Goal: Information Seeking & Learning: Learn about a topic

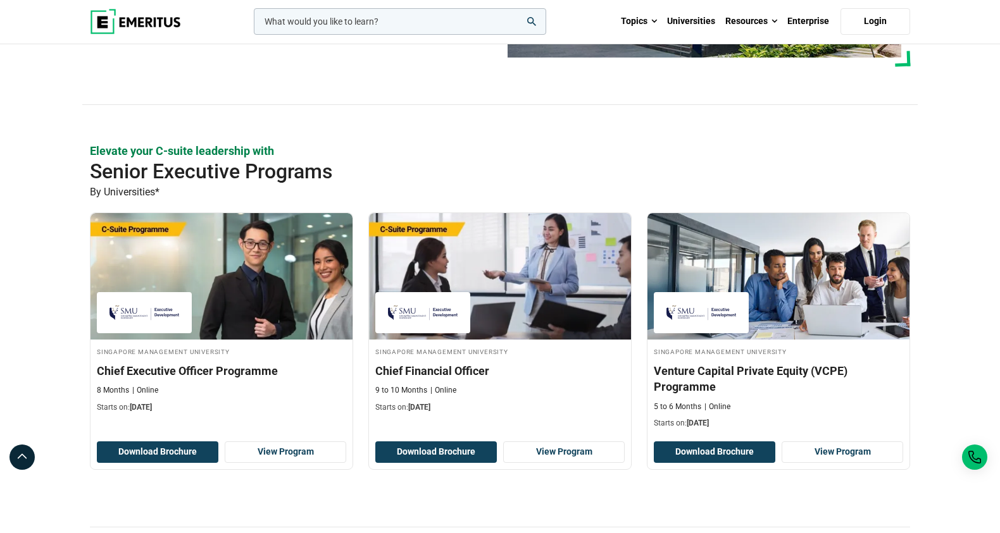
scroll to position [263, 0]
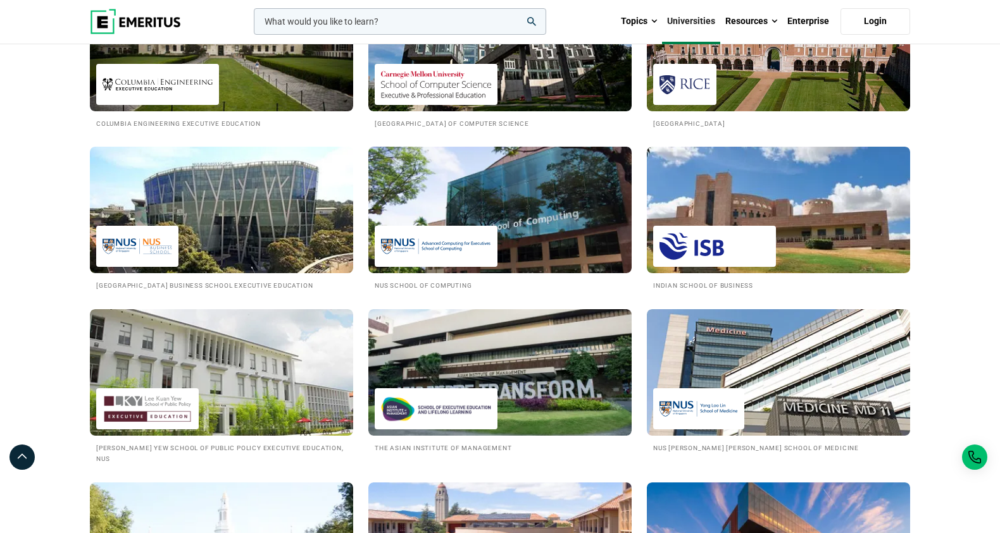
scroll to position [1105, 0]
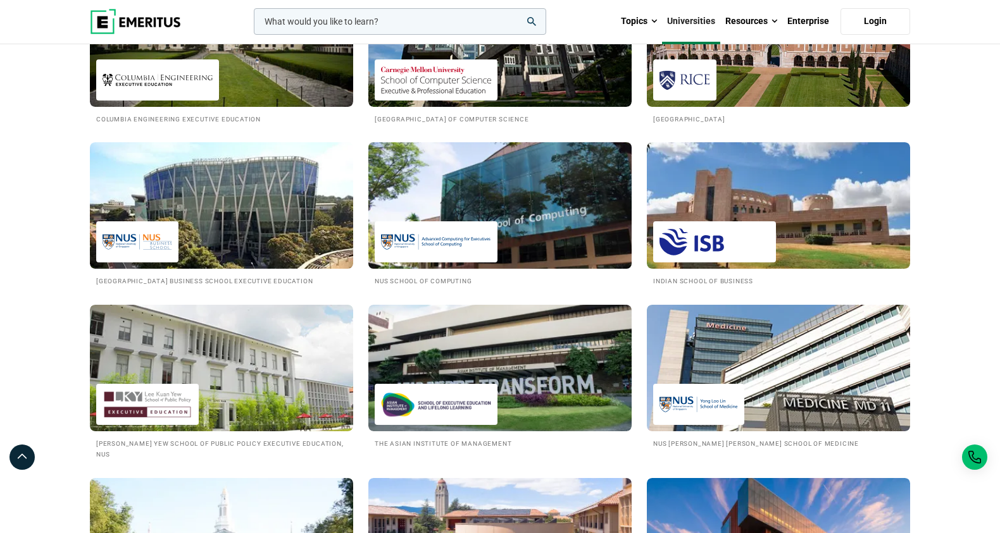
click at [455, 225] on div at bounding box center [436, 241] width 123 height 41
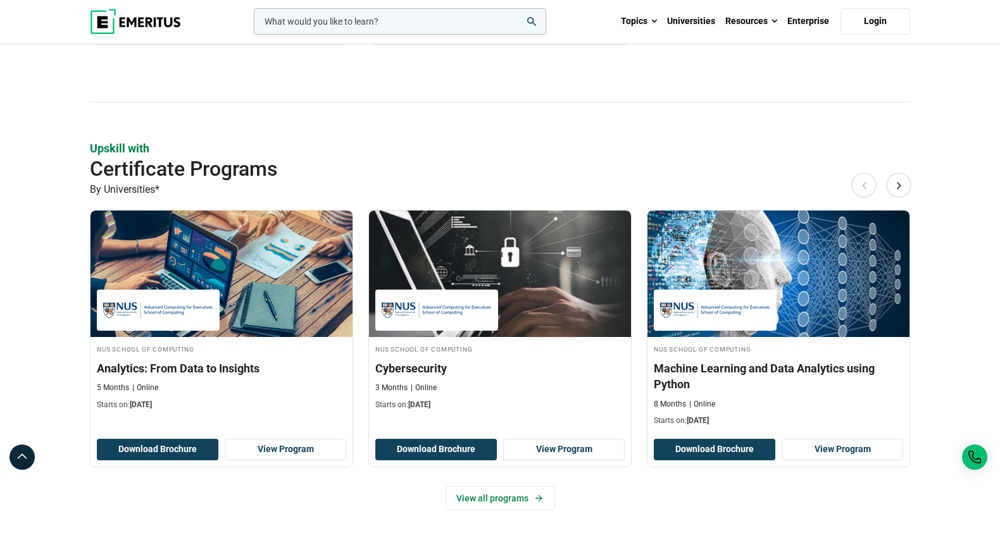
scroll to position [667, 0]
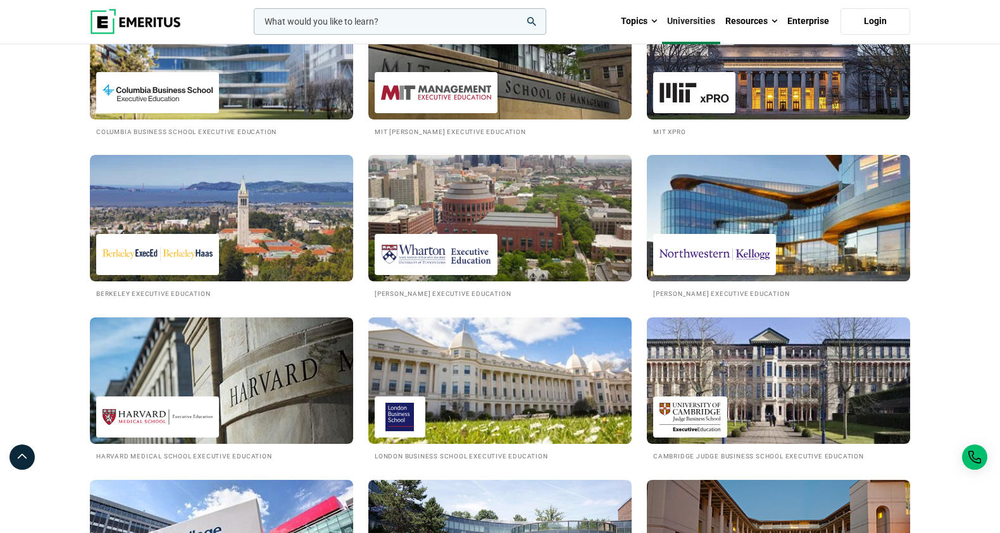
scroll to position [280, 0]
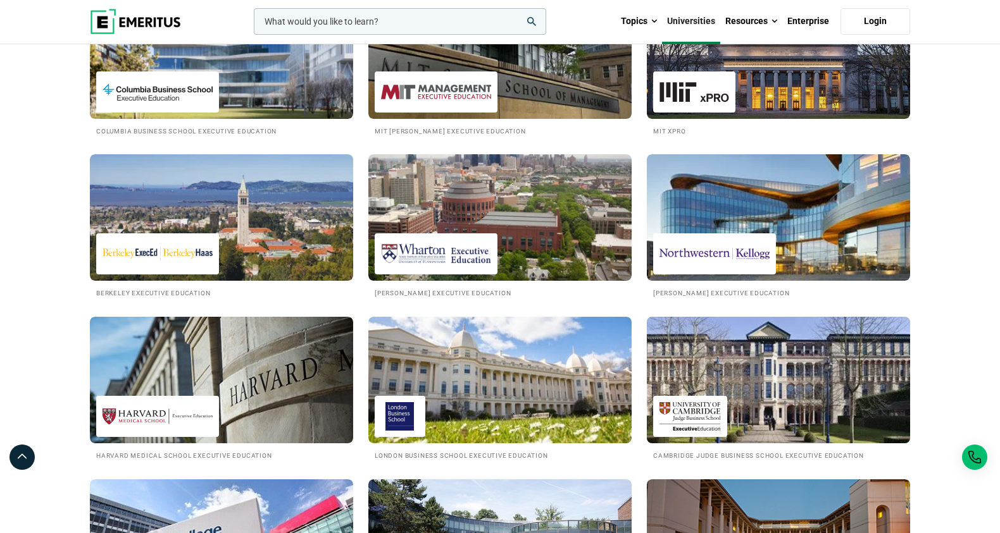
click at [721, 380] on img at bounding box center [778, 380] width 290 height 139
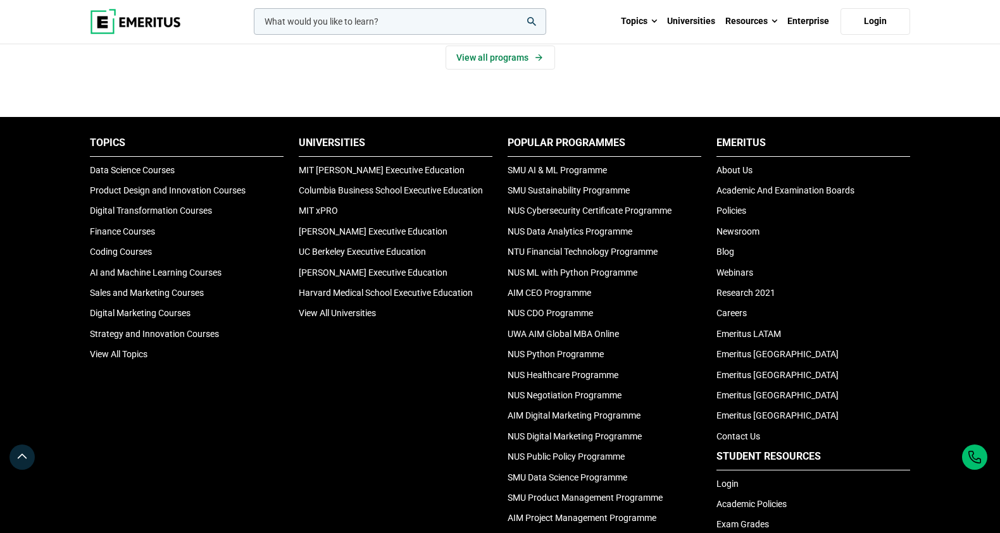
scroll to position [1178, 0]
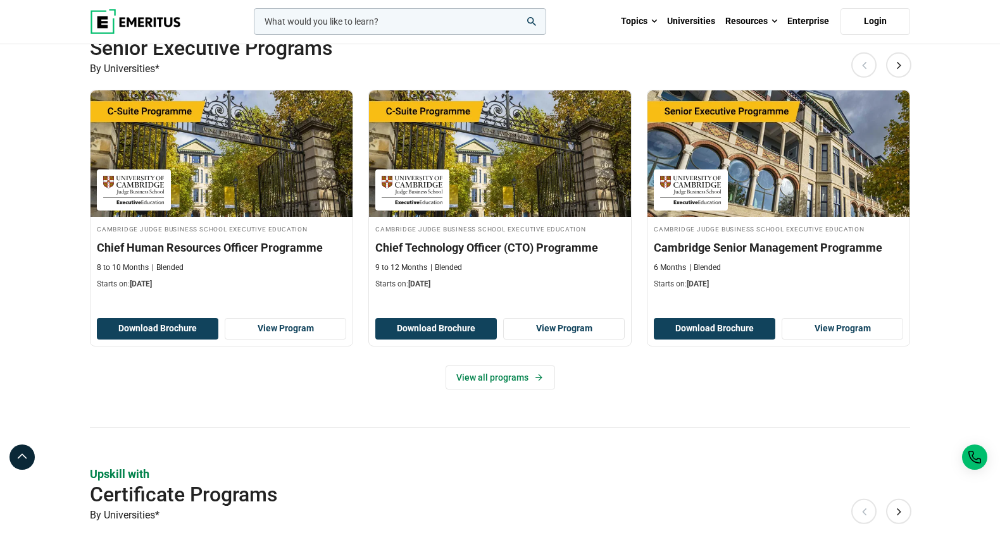
scroll to position [30, 0]
